Goal: Information Seeking & Learning: Learn about a topic

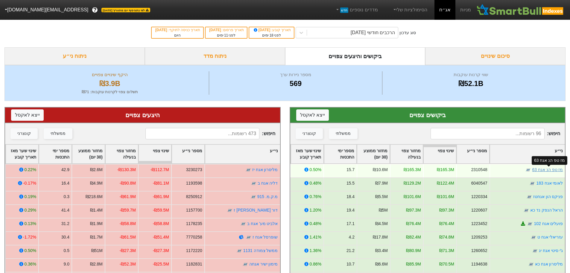
click at [549, 170] on link "מז טפ הנ אגח 63" at bounding box center [547, 169] width 31 height 5
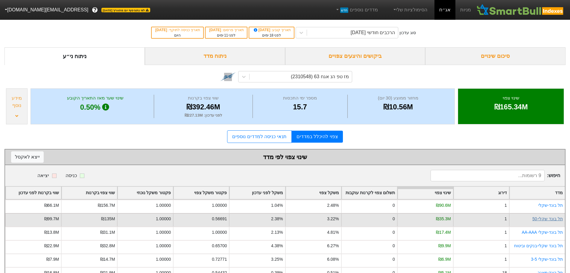
click at [548, 218] on link "תל בונד שקלי-50" at bounding box center [547, 218] width 31 height 5
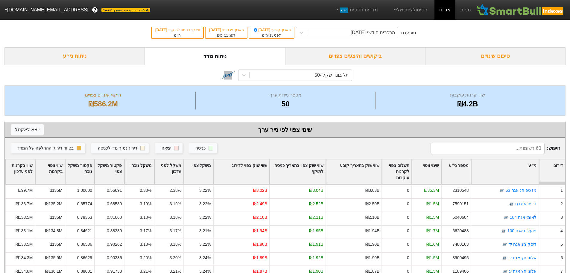
click at [303, 83] on div "תל בונד שקלי-50" at bounding box center [284, 75] width 561 height 20
click at [311, 77] on div "תל בונד שקלי-50" at bounding box center [300, 75] width 102 height 11
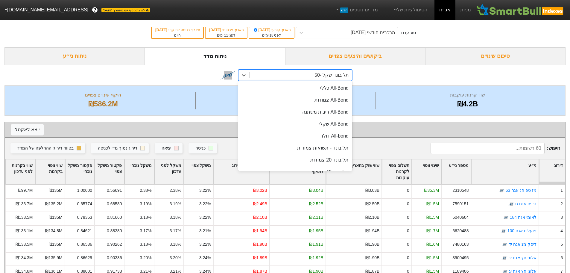
scroll to position [95, 0]
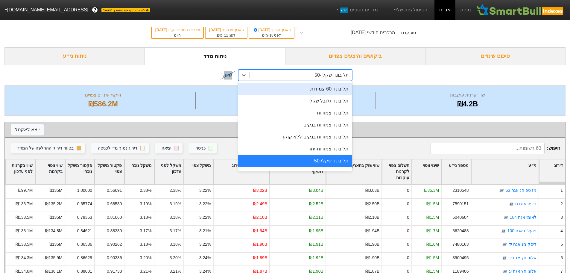
click at [331, 87] on div "תל בונד 60 צמודות" at bounding box center [295, 89] width 114 height 12
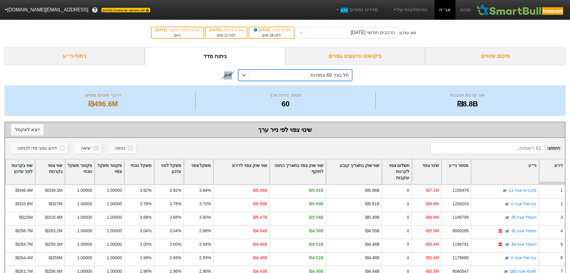
click at [326, 77] on div "תל בונד 60 צמודות" at bounding box center [330, 74] width 38 height 7
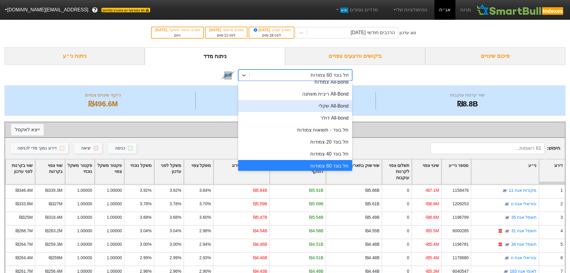
scroll to position [30, 0]
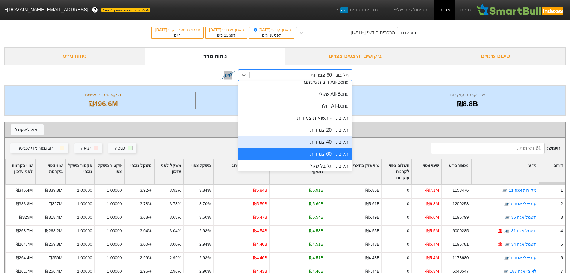
click at [322, 144] on div "תל בונד 40 צמודות" at bounding box center [295, 142] width 114 height 12
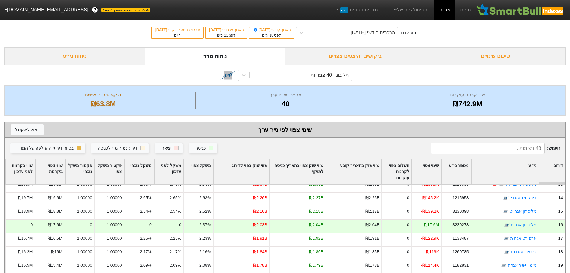
click at [362, 58] on div "ביקושים והיצעים צפויים" at bounding box center [355, 56] width 140 height 18
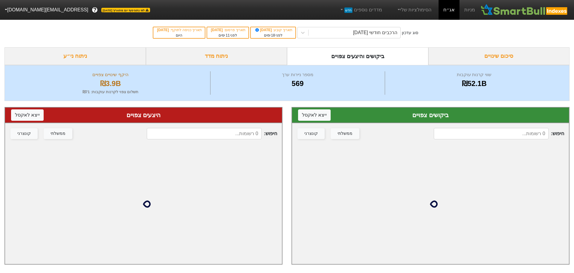
click at [464, 125] on div "חיפוש : ממשלתי קונצרני" at bounding box center [430, 133] width 277 height 21
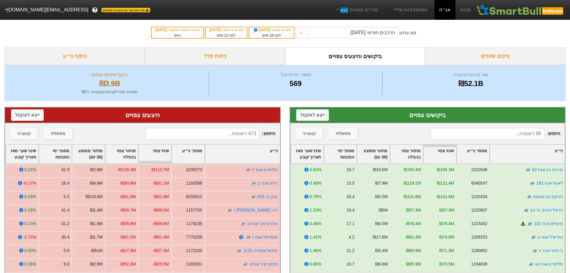
click at [246, 138] on input at bounding box center [202, 133] width 114 height 11
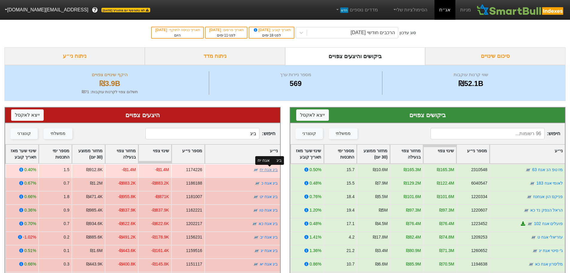
type input "ביג"
click at [269, 169] on link "ביג אגח יח" at bounding box center [269, 169] width 18 height 5
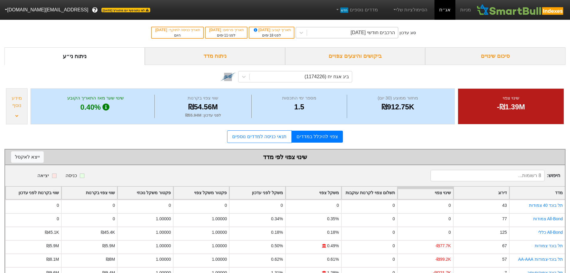
click at [366, 32] on div "הרכבים חודשי [DATE]" at bounding box center [373, 32] width 44 height 7
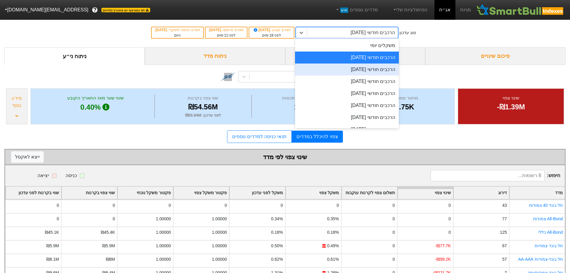
click at [358, 70] on div "הרכבים חודשי [DATE]" at bounding box center [347, 69] width 104 height 12
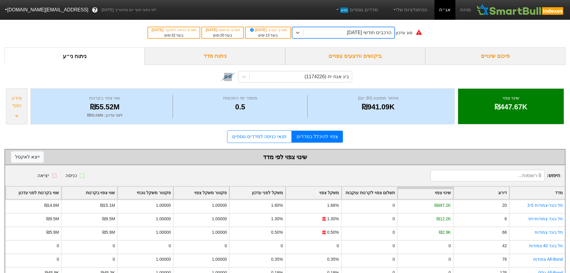
click at [375, 34] on div "הרכבים חודשי [DATE]" at bounding box center [369, 32] width 44 height 7
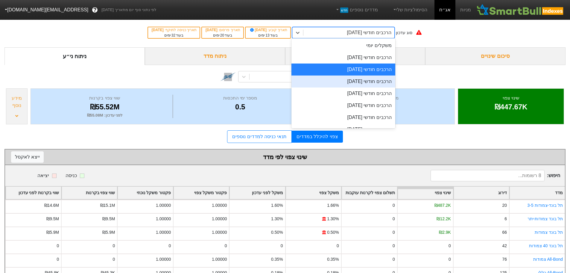
click at [358, 81] on div "הרכבים חודשי [DATE]" at bounding box center [343, 81] width 104 height 12
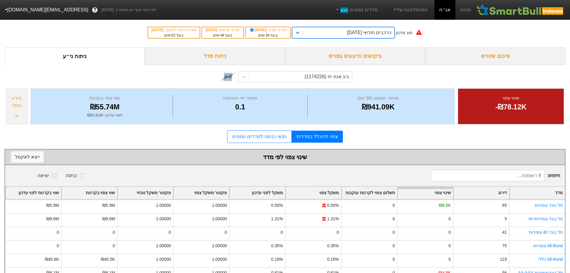
click at [375, 32] on div "הרכבים חודשי [DATE]" at bounding box center [369, 32] width 44 height 7
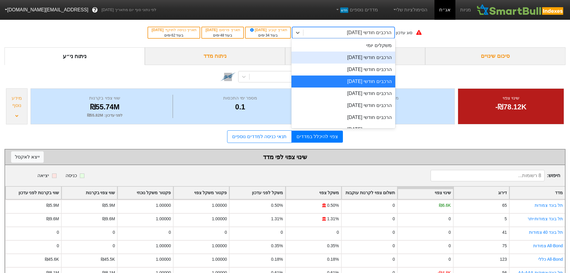
click at [363, 57] on div "הרכבים חודשי [DATE]" at bounding box center [343, 57] width 104 height 12
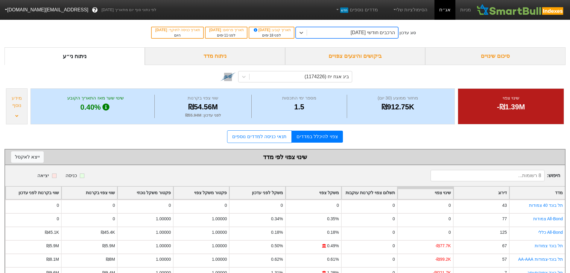
click at [368, 31] on div "הרכבים חודשי [DATE]" at bounding box center [373, 32] width 44 height 7
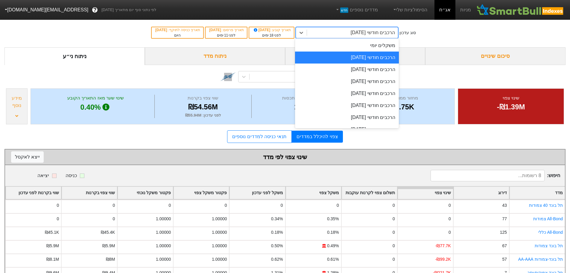
click at [366, 58] on div "הרכבים חודשי [DATE]" at bounding box center [347, 57] width 104 height 12
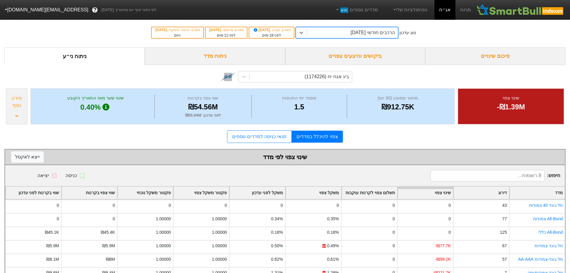
click at [373, 56] on div "ביקושים והיצעים צפויים" at bounding box center [355, 56] width 140 height 18
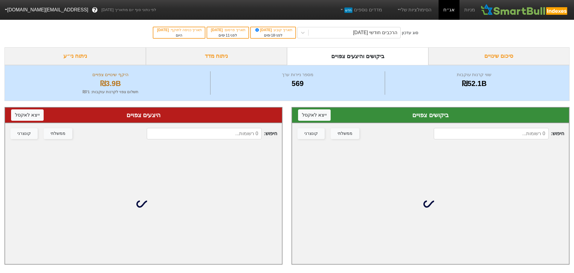
click at [493, 130] on input at bounding box center [491, 133] width 115 height 11
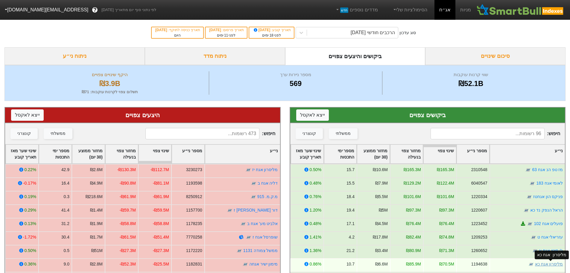
click at [547, 263] on link "מליסרון אגח כא" at bounding box center [549, 263] width 28 height 5
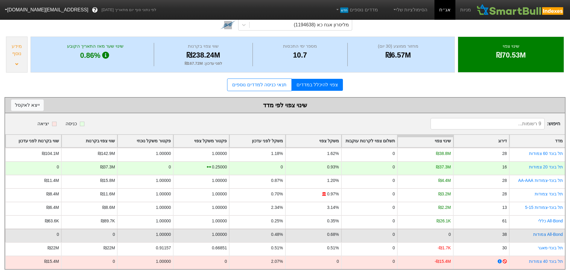
scroll to position [59, 0]
